Goal: Register for event/course

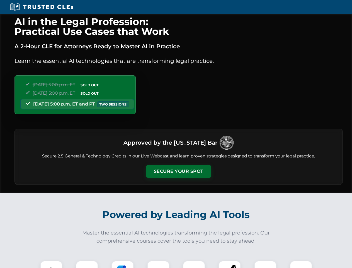
click at [179, 171] on button "Secure Your Spot" at bounding box center [178, 171] width 65 height 13
click at [51, 264] on img at bounding box center [51, 272] width 16 height 16
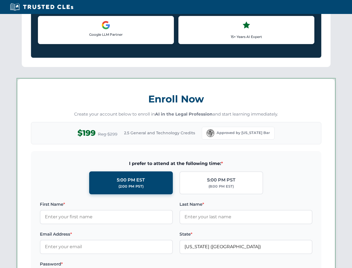
click at [123, 264] on label "Password *" at bounding box center [106, 264] width 133 height 7
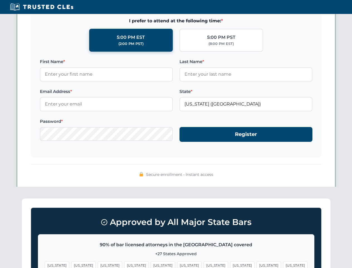
click at [257, 264] on span "[US_STATE]" at bounding box center [269, 265] width 24 height 8
